Goal: Task Accomplishment & Management: Use online tool/utility

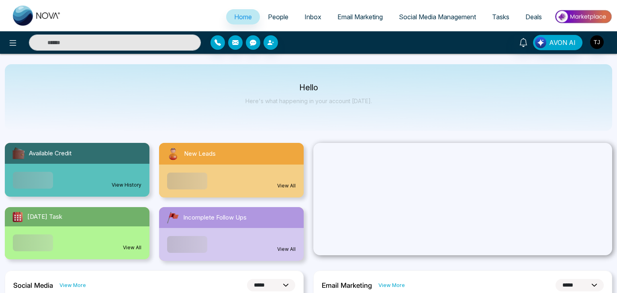
select select "*"
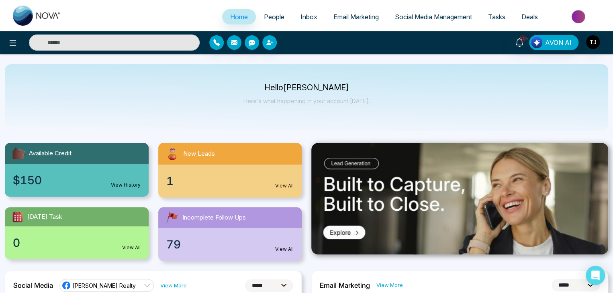
click at [267, 16] on span "People" at bounding box center [274, 17] width 20 height 8
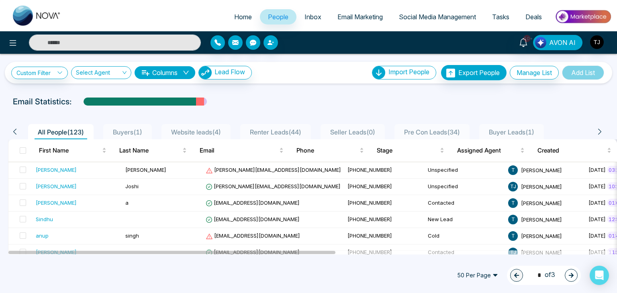
click at [366, 0] on div at bounding box center [308, 0] width 617 height 1
click at [365, 18] on span "Email Marketing" at bounding box center [359, 17] width 45 height 8
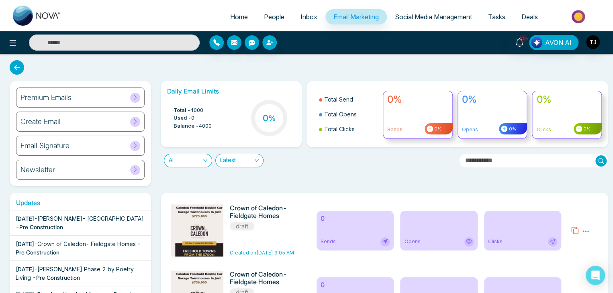
click at [130, 96] on span at bounding box center [135, 98] width 10 height 10
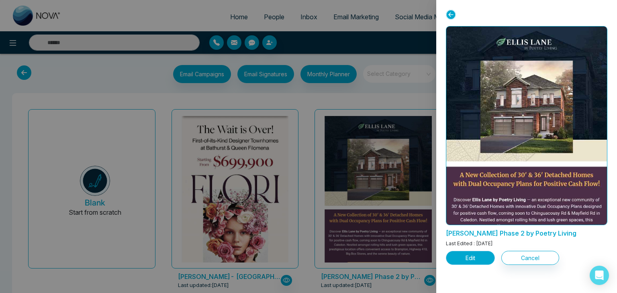
click at [484, 259] on button "Edit" at bounding box center [470, 258] width 49 height 14
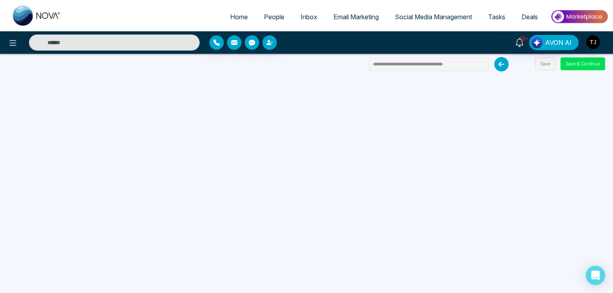
click at [236, 18] on span "Home" at bounding box center [239, 17] width 18 height 8
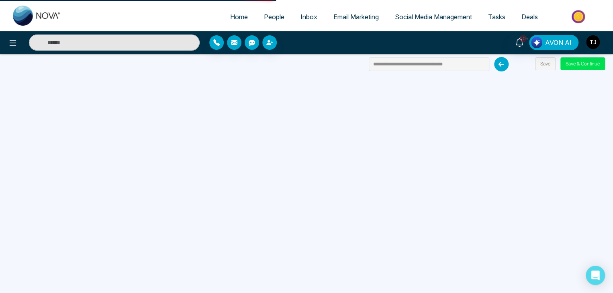
select select "*"
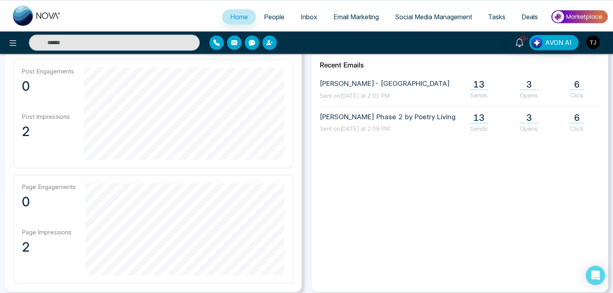
scroll to position [354, 0]
click at [333, 18] on span "Email Marketing" at bounding box center [355, 17] width 45 height 8
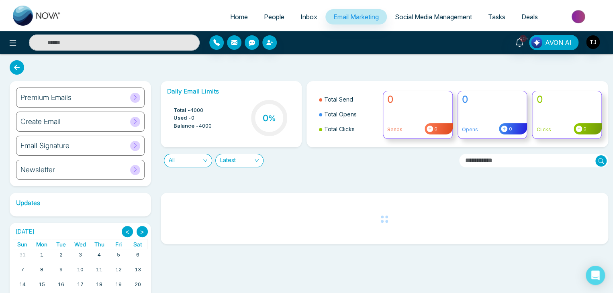
click at [130, 96] on span at bounding box center [135, 98] width 10 height 10
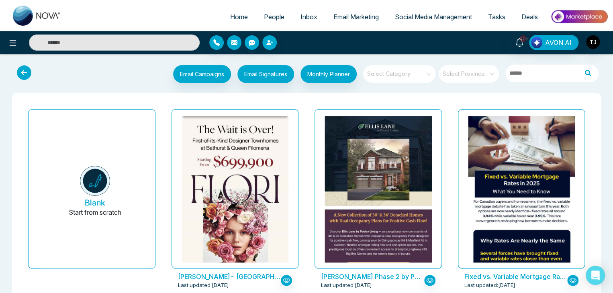
click at [411, 74] on input "search" at bounding box center [396, 71] width 58 height 12
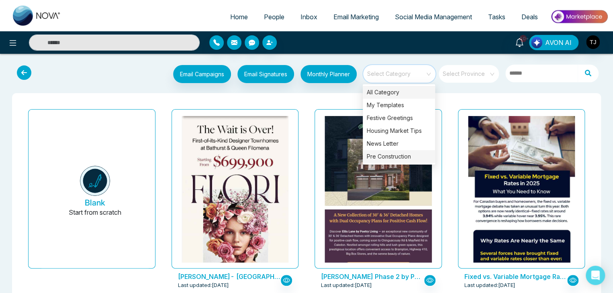
click at [407, 155] on div "Pre Construction" at bounding box center [398, 156] width 72 height 13
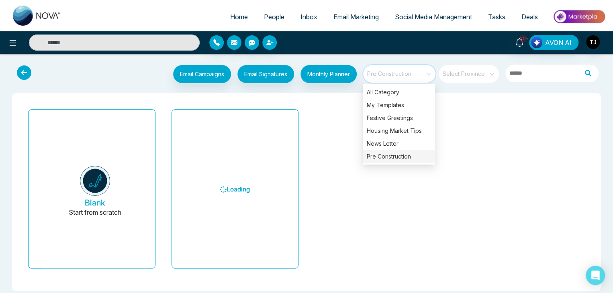
click at [451, 88] on div "Email Campaigns Start from scratch? View my campaigns Email Signatures Monthly …" at bounding box center [306, 75] width 600 height 26
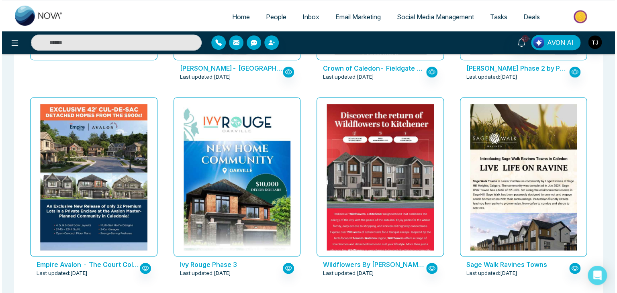
scroll to position [210, 0]
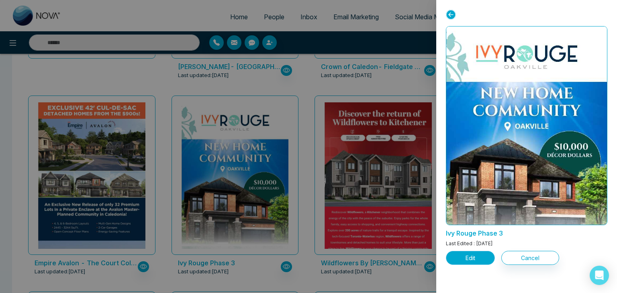
click at [465, 254] on button "Edit" at bounding box center [470, 258] width 49 height 14
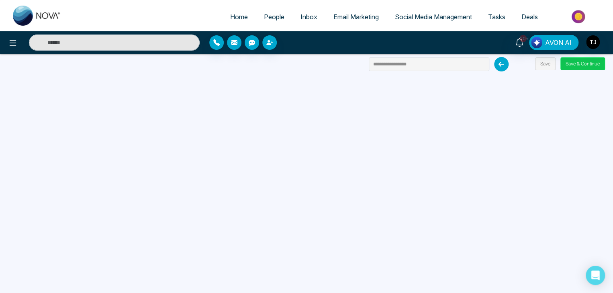
click at [586, 61] on button "Save & Continue" at bounding box center [582, 63] width 45 height 13
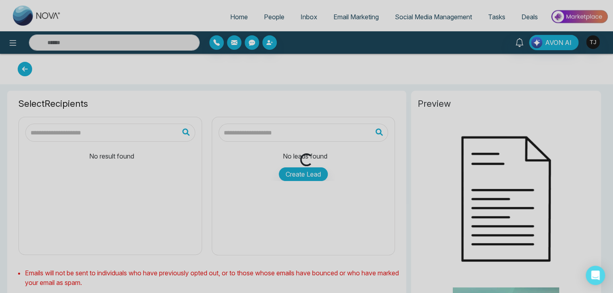
type input "**********"
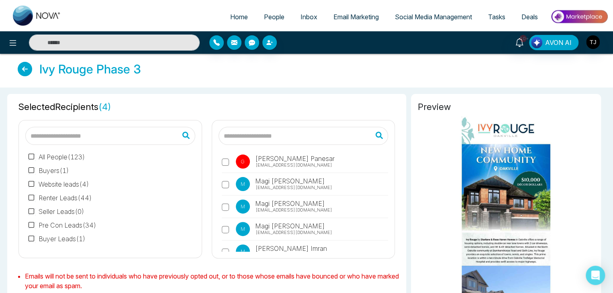
scroll to position [635, 0]
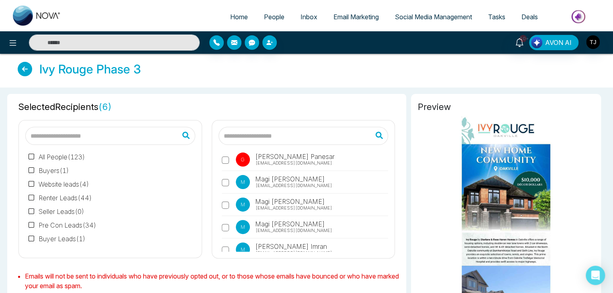
click at [224, 220] on label "M Magi [PERSON_NAME] [EMAIL_ADDRESS][DOMAIN_NAME]" at bounding box center [305, 229] width 167 height 18
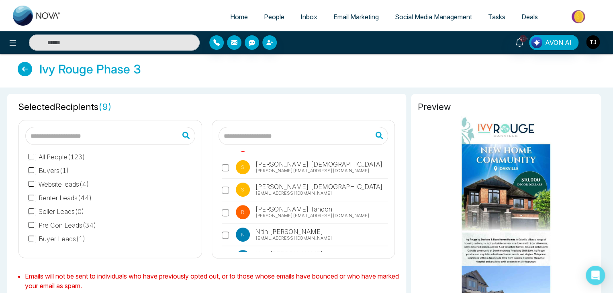
scroll to position [1739, 0]
click at [224, 205] on label "R [PERSON_NAME] [PERSON_NAME][EMAIL_ADDRESS][DOMAIN_NAME]" at bounding box center [305, 214] width 167 height 18
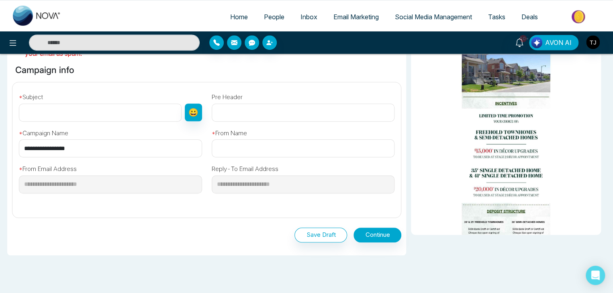
scroll to position [238, 0]
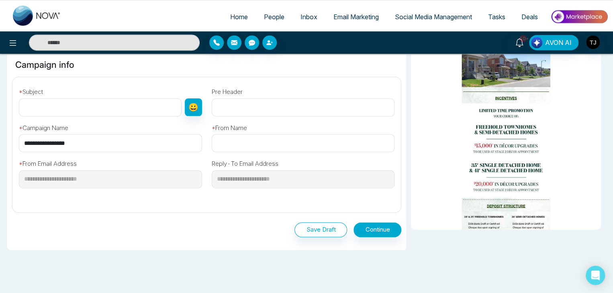
click at [155, 145] on input "**********" at bounding box center [110, 143] width 183 height 18
click at [155, 105] on input "text" at bounding box center [100, 107] width 163 height 18
paste input "**********"
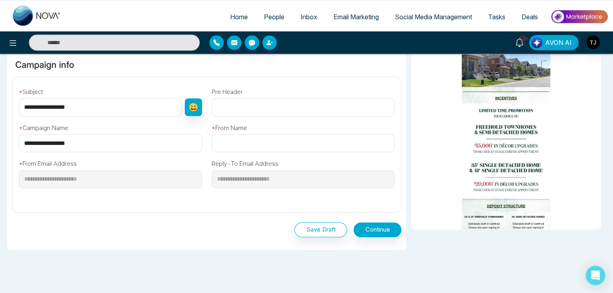
type input "**********"
click at [246, 141] on input "text" at bounding box center [303, 143] width 183 height 18
paste input "**********"
type input "**********"
click at [368, 230] on button "Continue" at bounding box center [377, 229] width 48 height 15
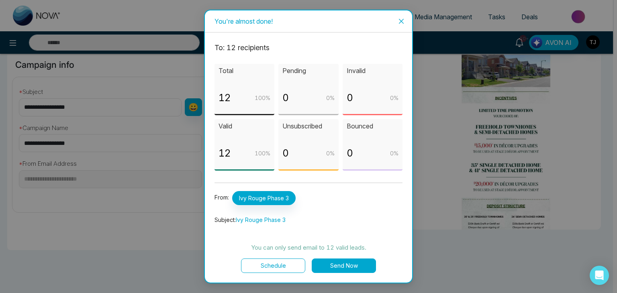
click at [348, 268] on button "Send Now" at bounding box center [343, 266] width 64 height 14
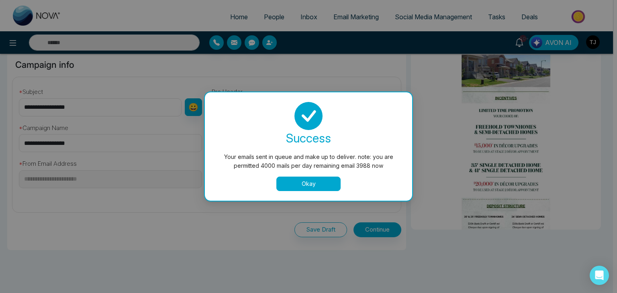
click at [323, 180] on button "Okay" at bounding box center [308, 184] width 64 height 14
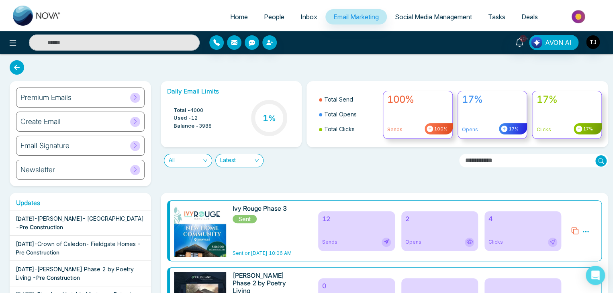
click at [423, 223] on div "2 Opens" at bounding box center [439, 231] width 77 height 40
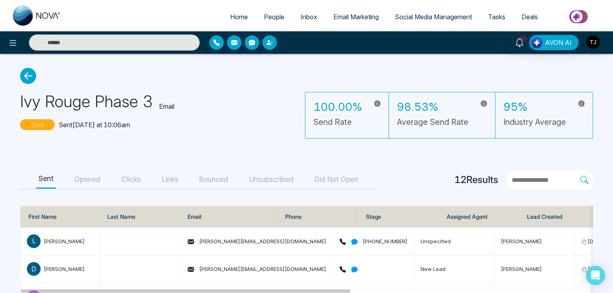
click at [97, 175] on button "Opened" at bounding box center [87, 180] width 31 height 18
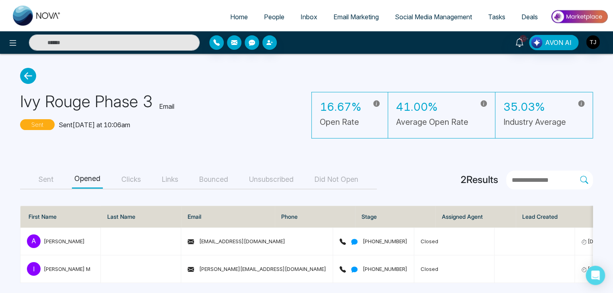
click at [132, 180] on button "Clicks" at bounding box center [131, 180] width 24 height 18
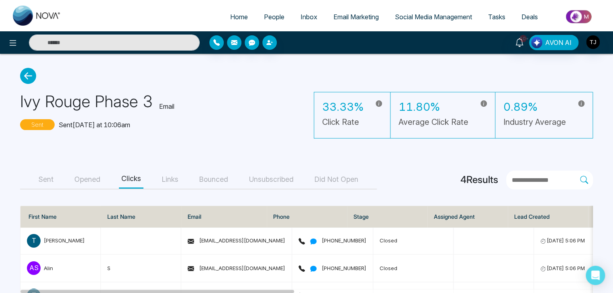
scroll to position [61, 0]
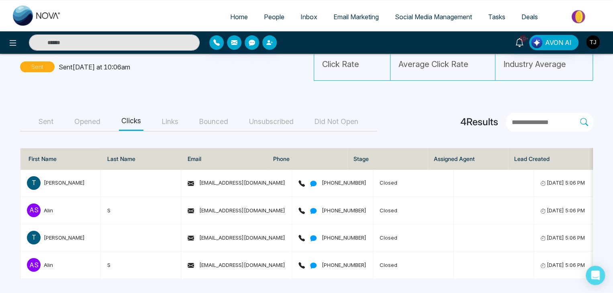
click at [43, 118] on button "Sent" at bounding box center [46, 122] width 20 height 18
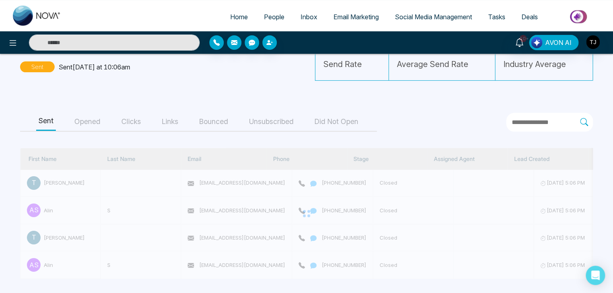
scroll to position [0, 0]
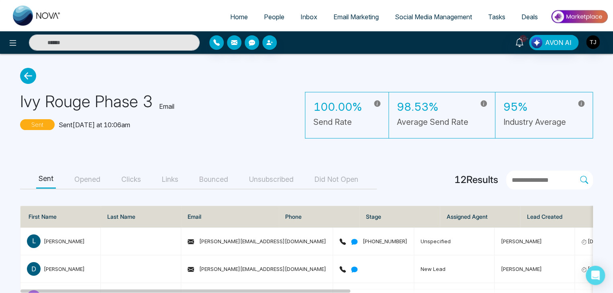
click at [31, 71] on icon at bounding box center [28, 76] width 16 height 16
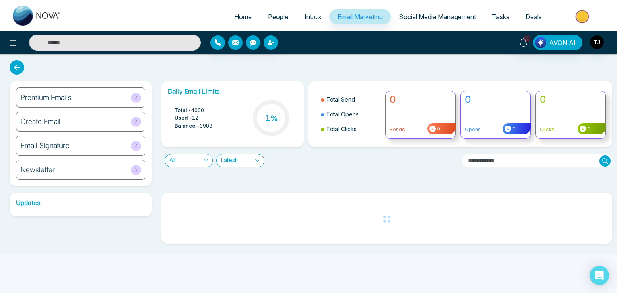
click at [245, 14] on span "Home" at bounding box center [243, 17] width 18 height 8
select select "*"
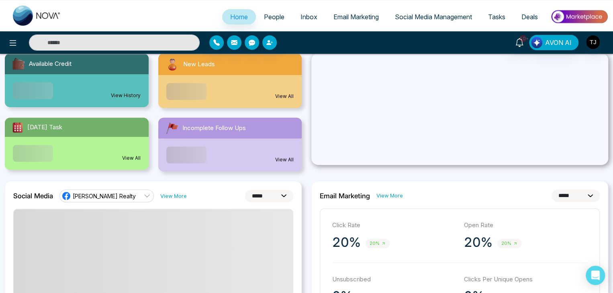
scroll to position [117, 0]
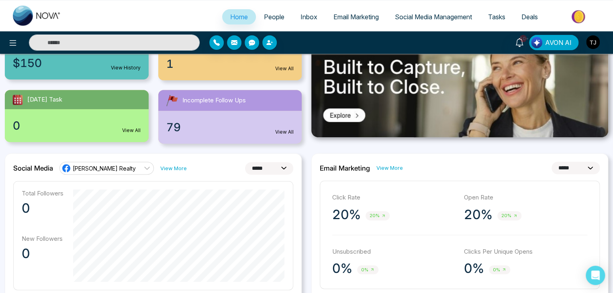
click at [591, 166] on select "**********" at bounding box center [575, 168] width 48 height 12
select select "*"
click at [551, 162] on select "**********" at bounding box center [575, 168] width 48 height 12
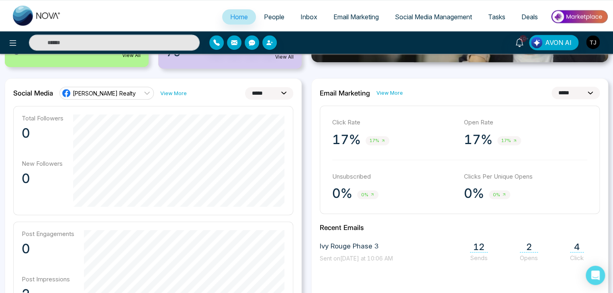
scroll to position [191, 0]
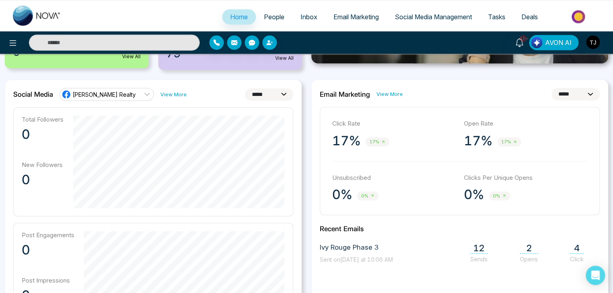
click at [134, 95] on link "[PERSON_NAME] Realty" at bounding box center [106, 94] width 94 height 13
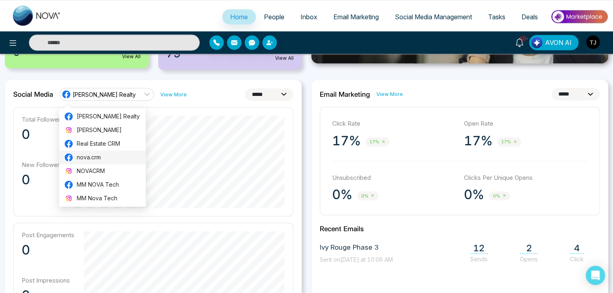
click at [127, 155] on span "nova.crm" at bounding box center [109, 157] width 64 height 9
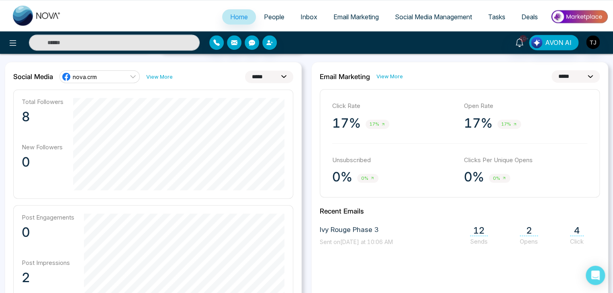
scroll to position [209, 0]
click at [595, 37] on img "button" at bounding box center [593, 42] width 14 height 14
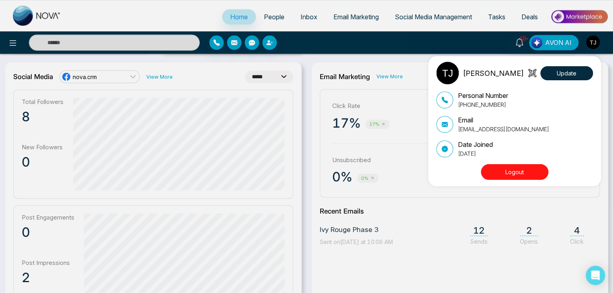
click at [516, 166] on button "Logout" at bounding box center [513, 172] width 67 height 16
